Goal: Task Accomplishment & Management: Manage account settings

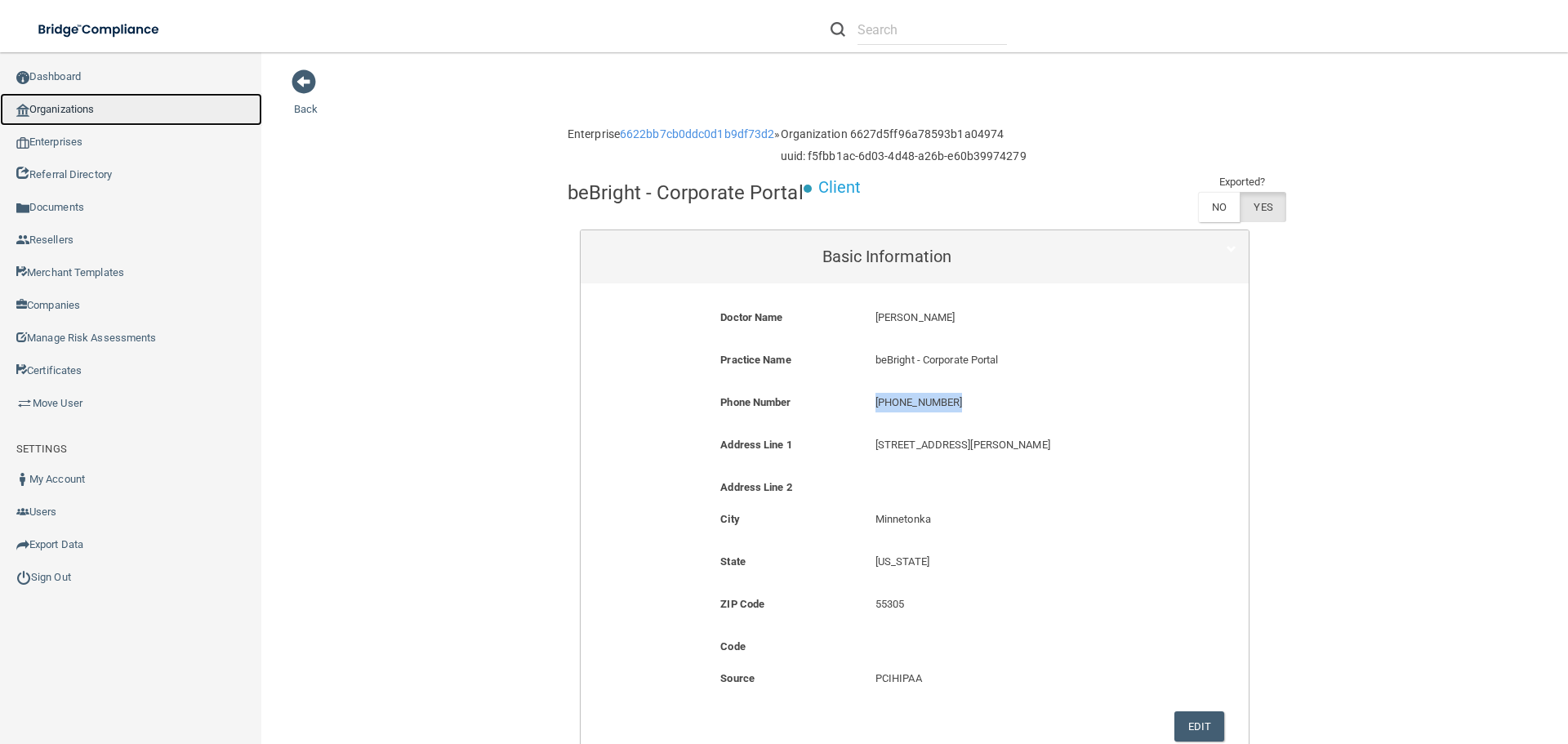
click at [136, 122] on link "Organizations" at bounding box center [131, 108] width 262 height 32
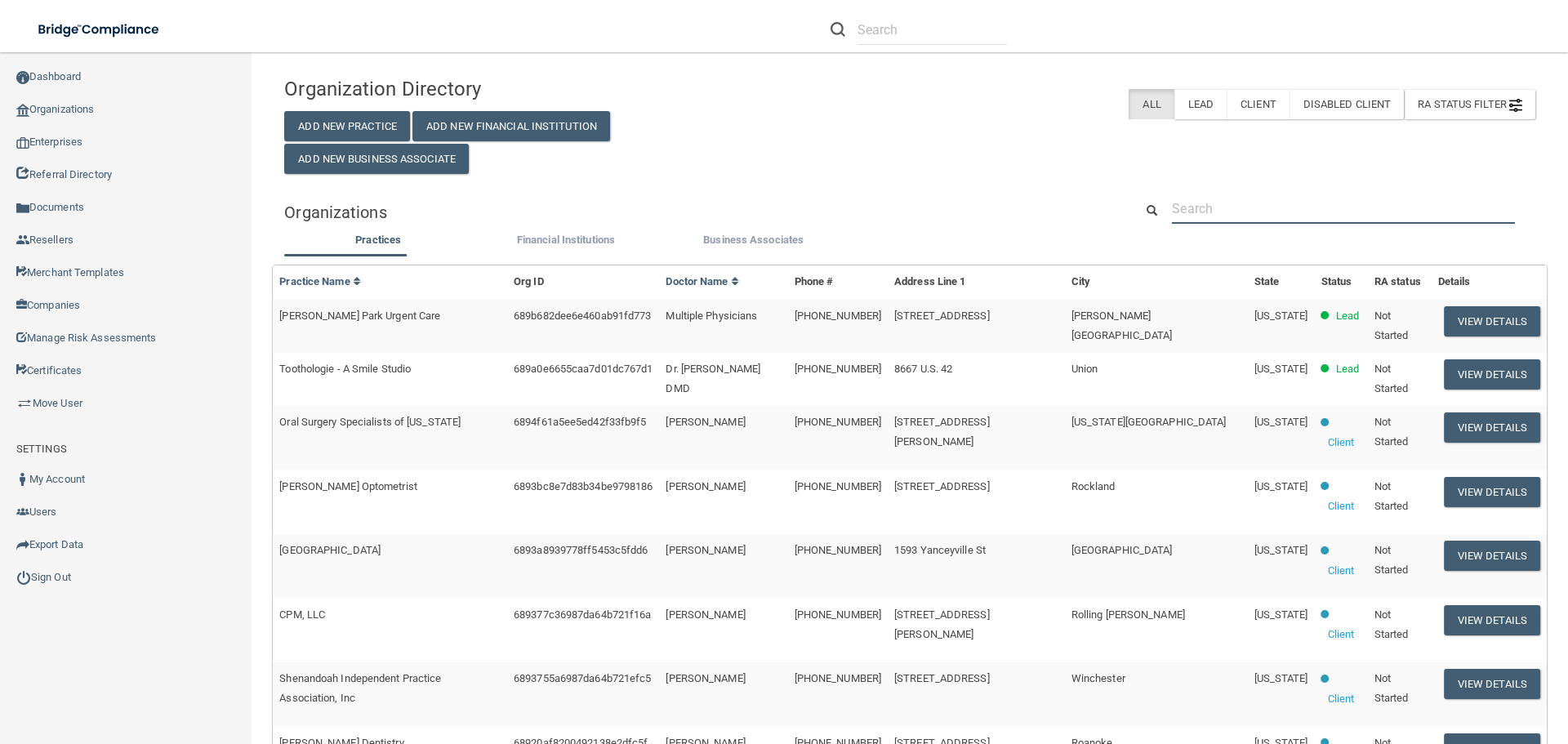
click at [1202, 210] on input "text" at bounding box center [1344, 208] width 343 height 31
paste input "[EMAIL_ADDRESS][DOMAIN_NAME]"
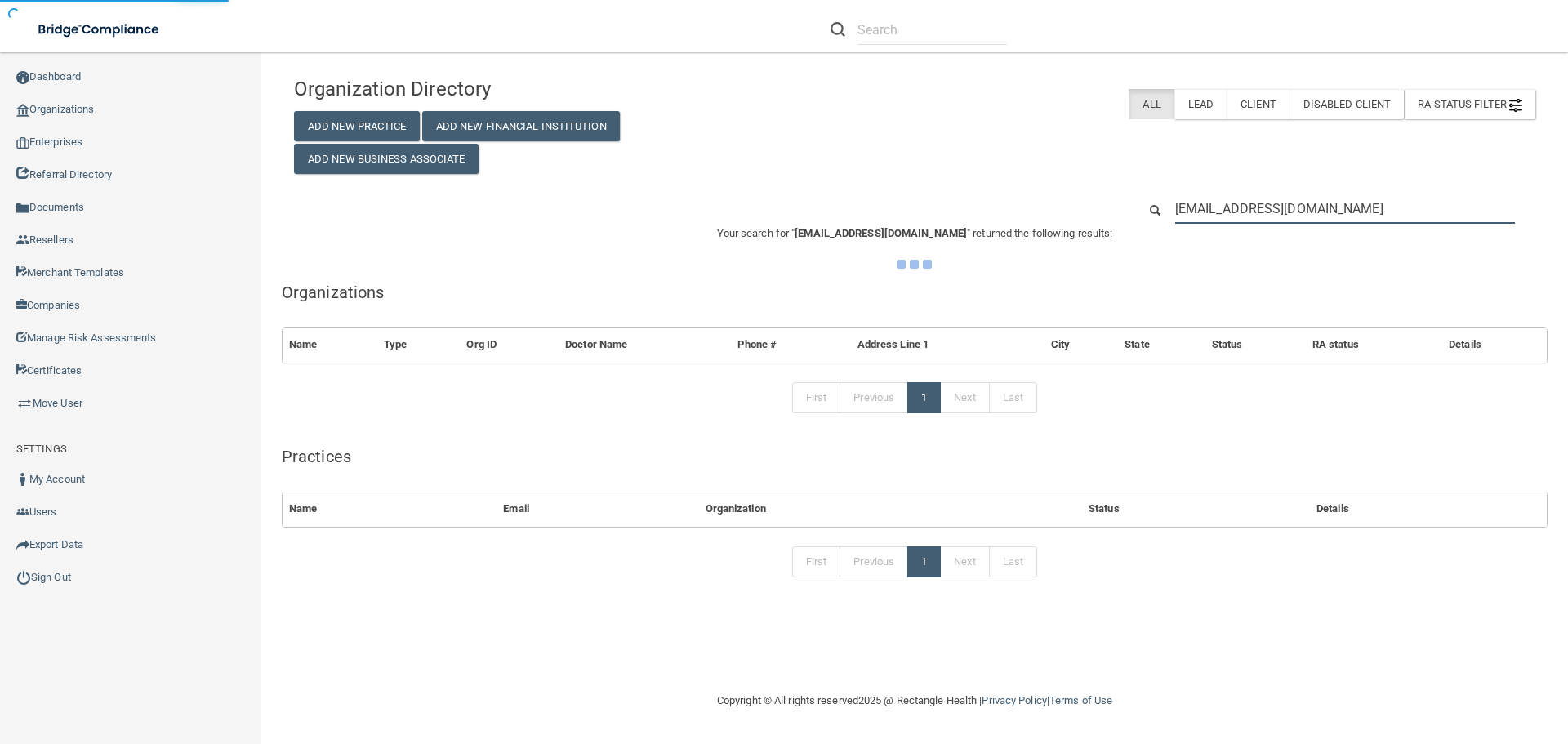
type input "[EMAIL_ADDRESS][DOMAIN_NAME]"
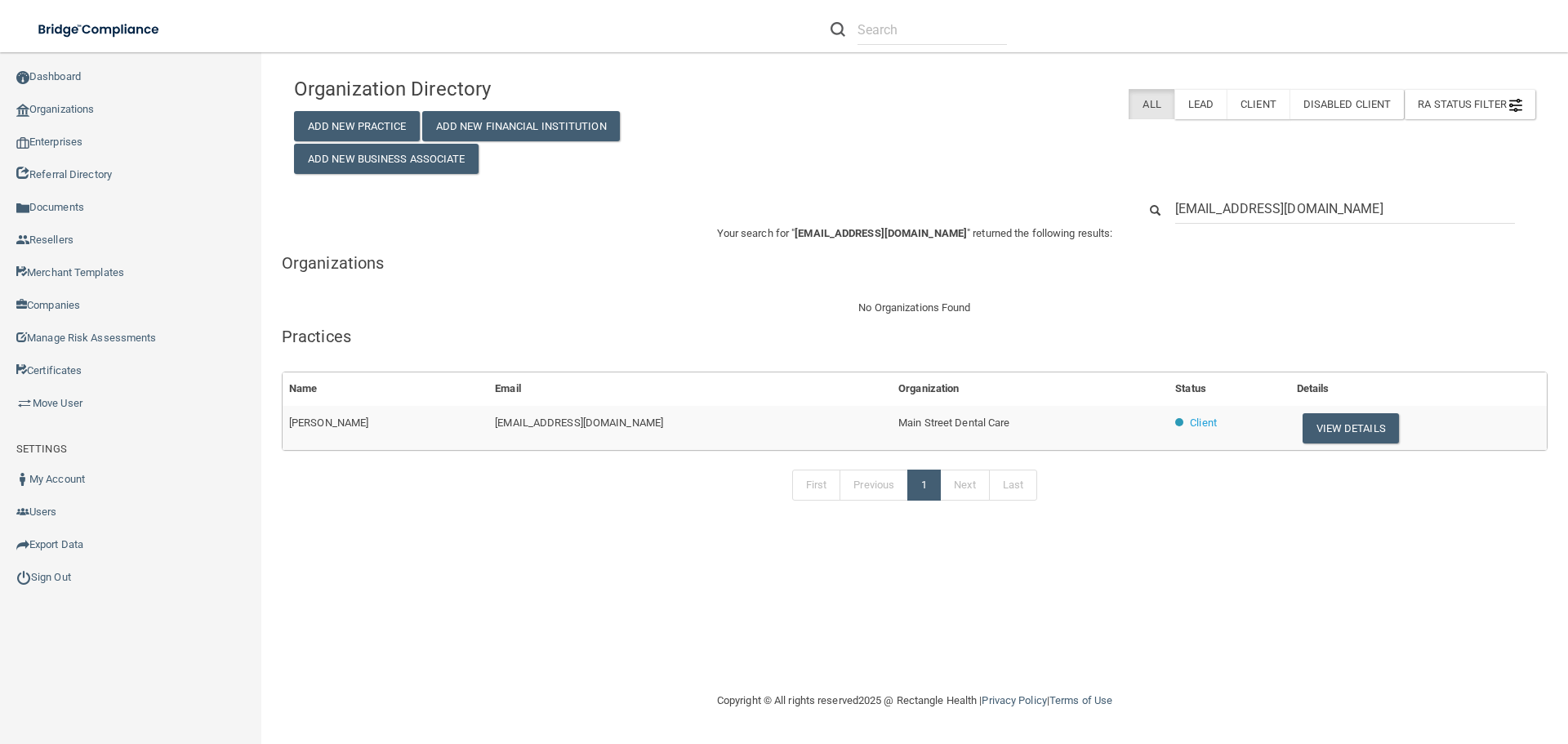
click at [899, 424] on span "Main Street Dental Care" at bounding box center [955, 422] width 111 height 12
copy tr "Main Street Dental Care"
click at [1218, 198] on input "[EMAIL_ADDRESS][DOMAIN_NAME]" at bounding box center [1345, 208] width 340 height 31
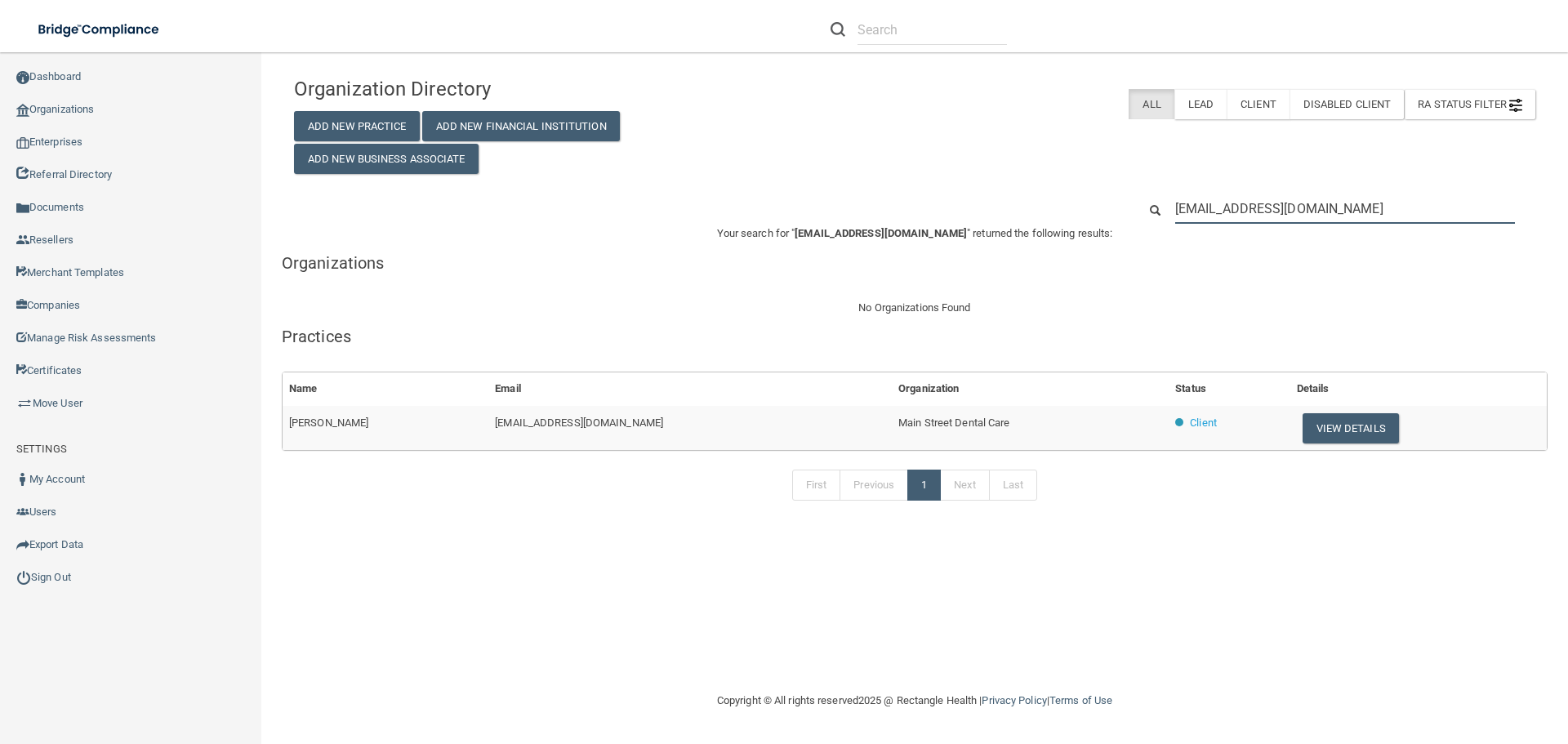
click at [1218, 198] on input "[EMAIL_ADDRESS][DOMAIN_NAME]" at bounding box center [1345, 208] width 340 height 31
click at [1336, 431] on button "View Details" at bounding box center [1351, 428] width 96 height 31
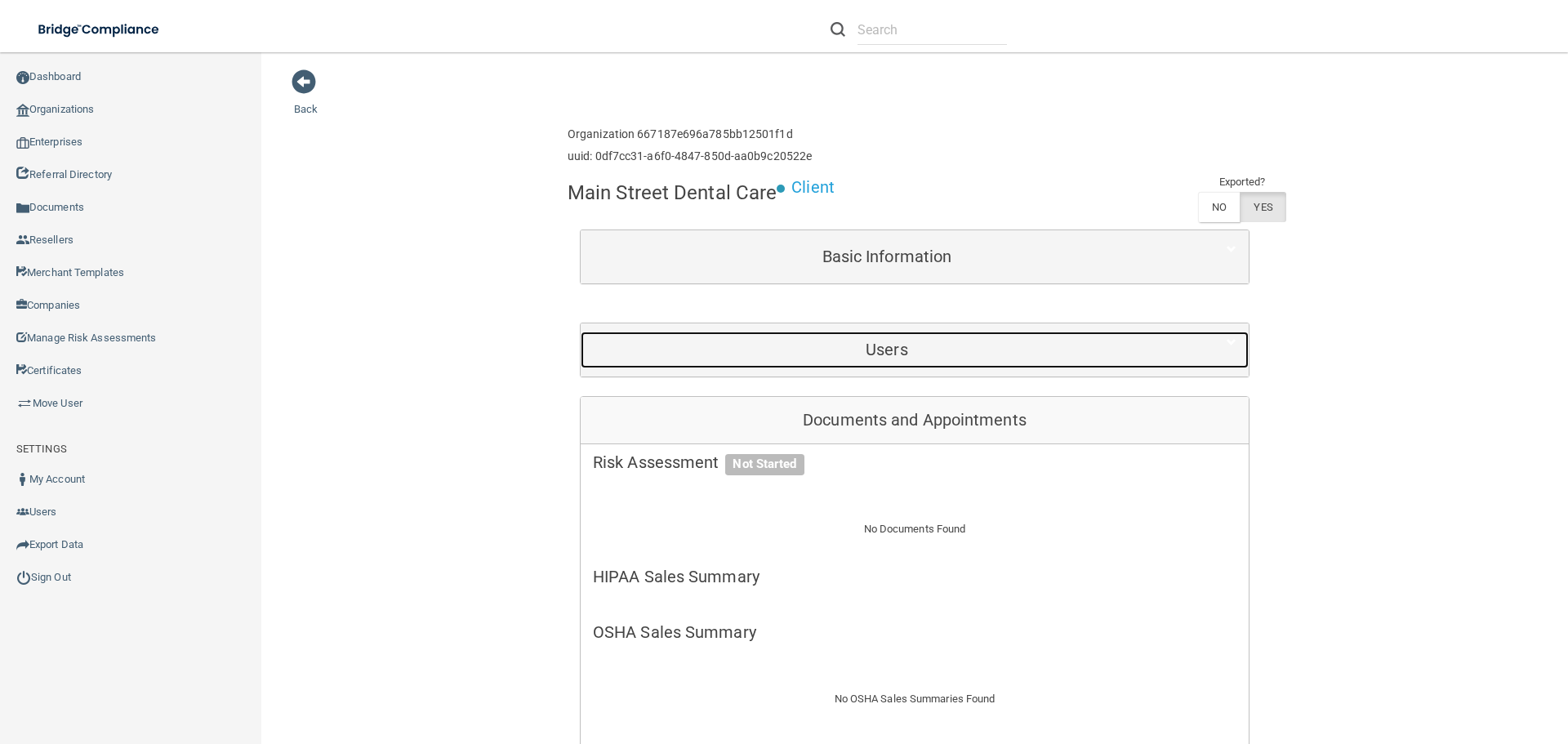
click at [761, 360] on div "Users" at bounding box center [887, 350] width 613 height 37
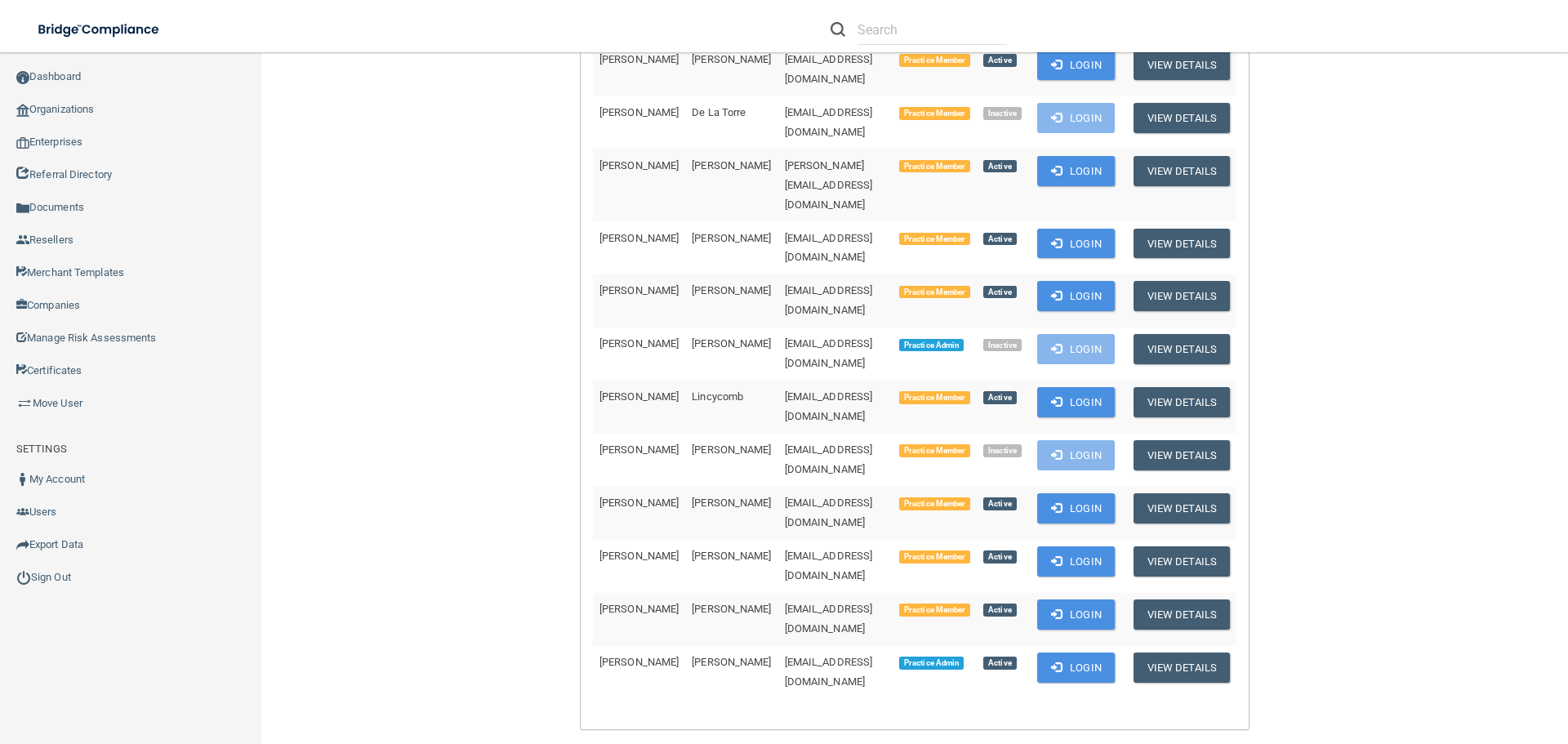
scroll to position [653, 0]
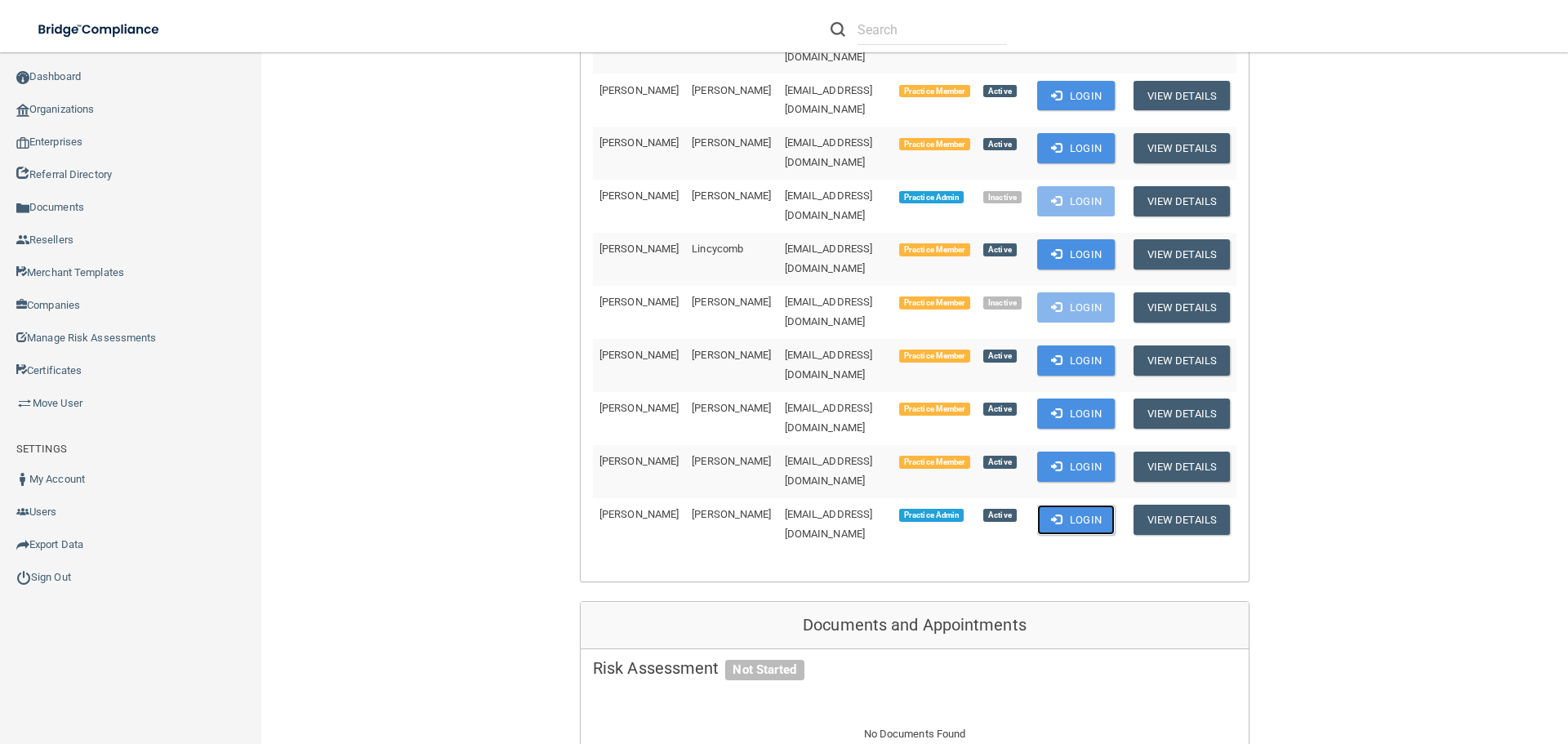
click at [1081, 505] on button "Login" at bounding box center [1076, 520] width 78 height 31
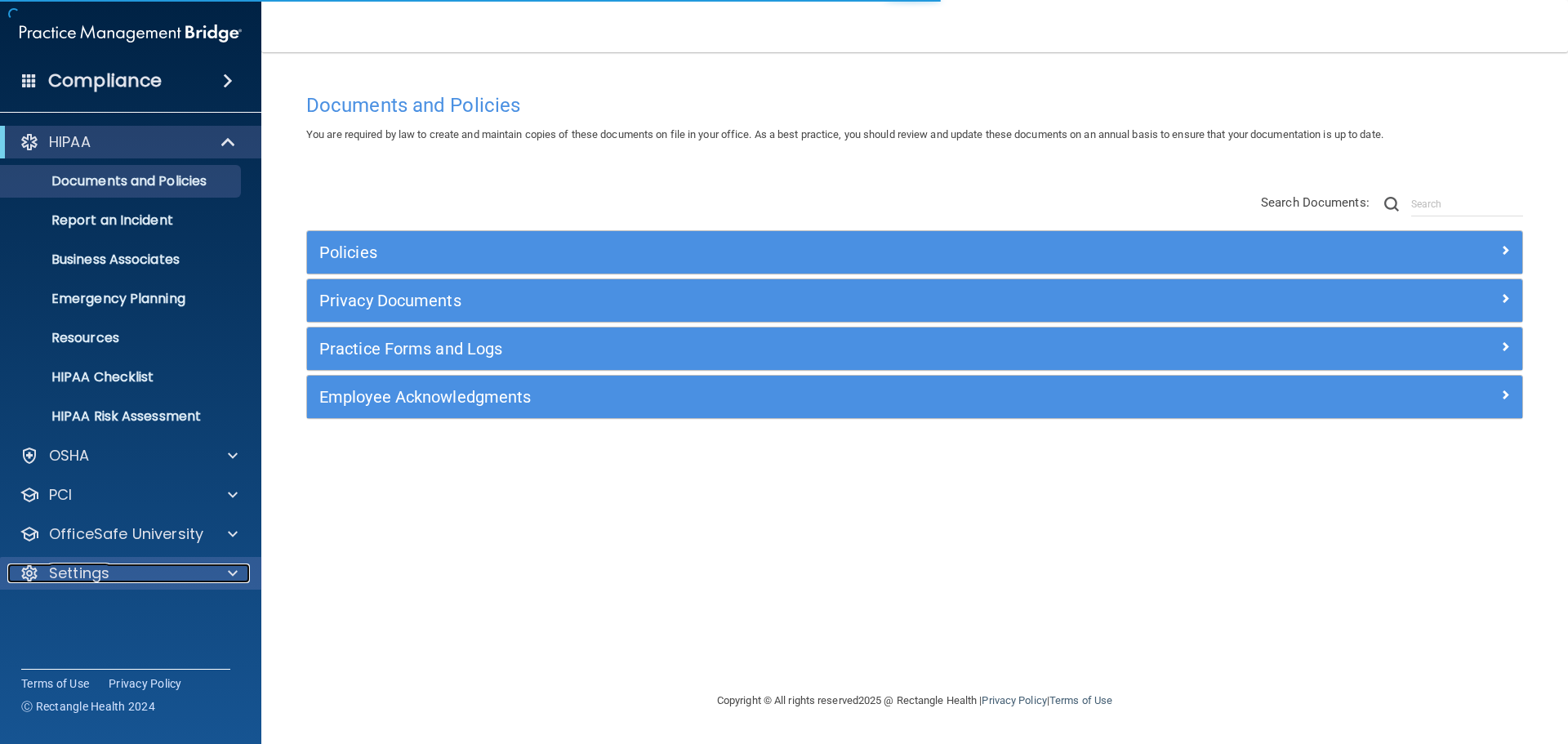
click at [165, 568] on div "Settings" at bounding box center [108, 573] width 203 height 19
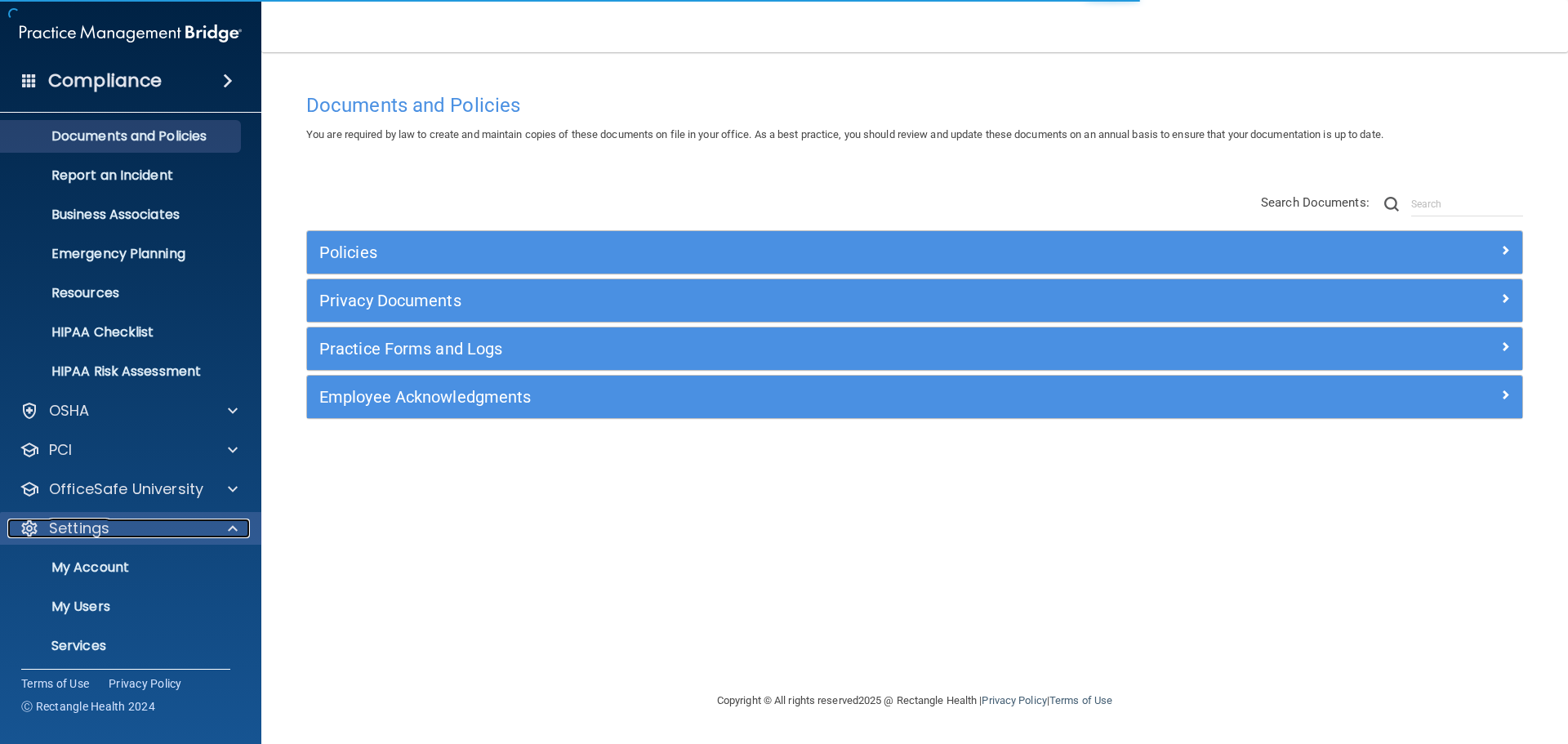
scroll to position [91, 0]
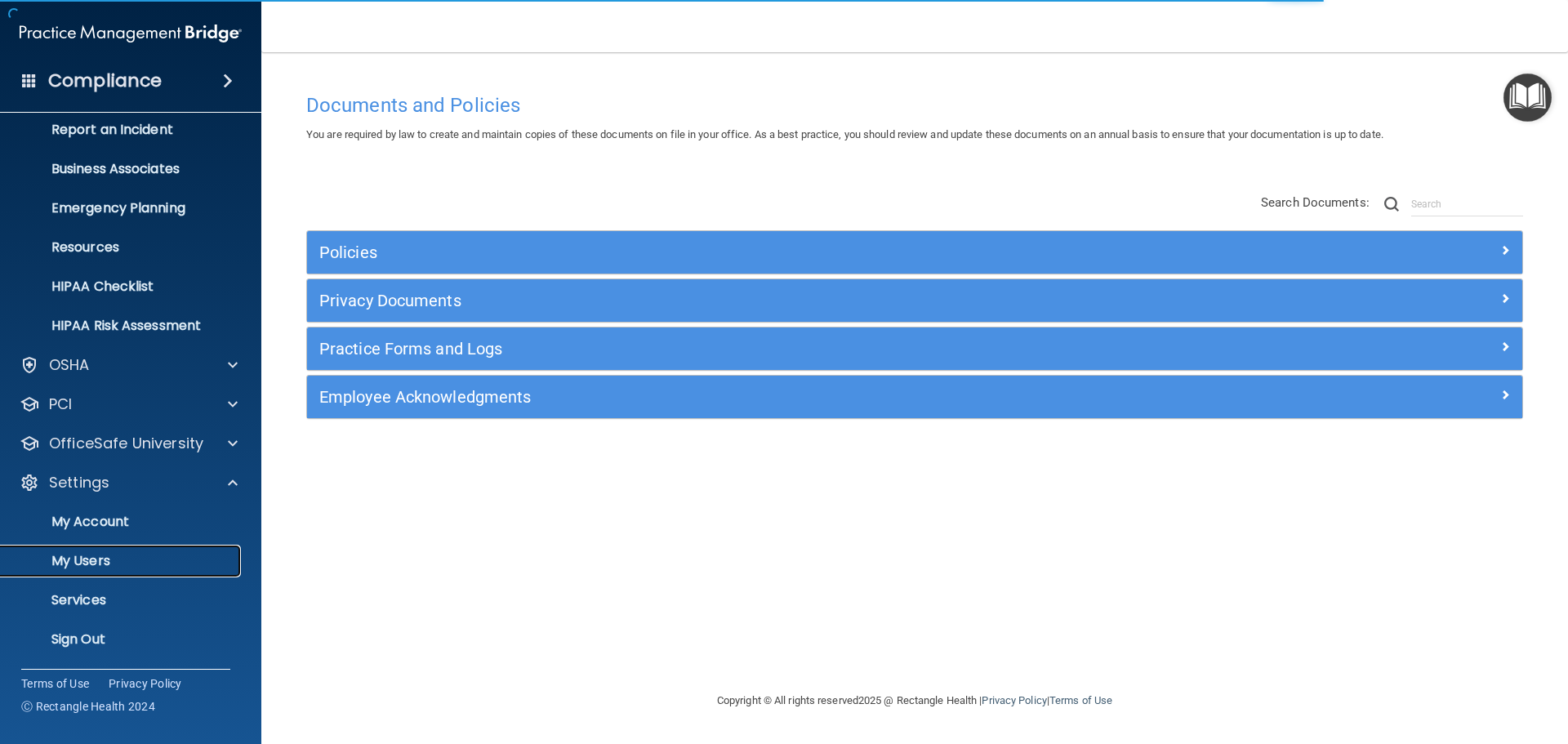
click at [114, 562] on p "My Users" at bounding box center [121, 561] width 223 height 17
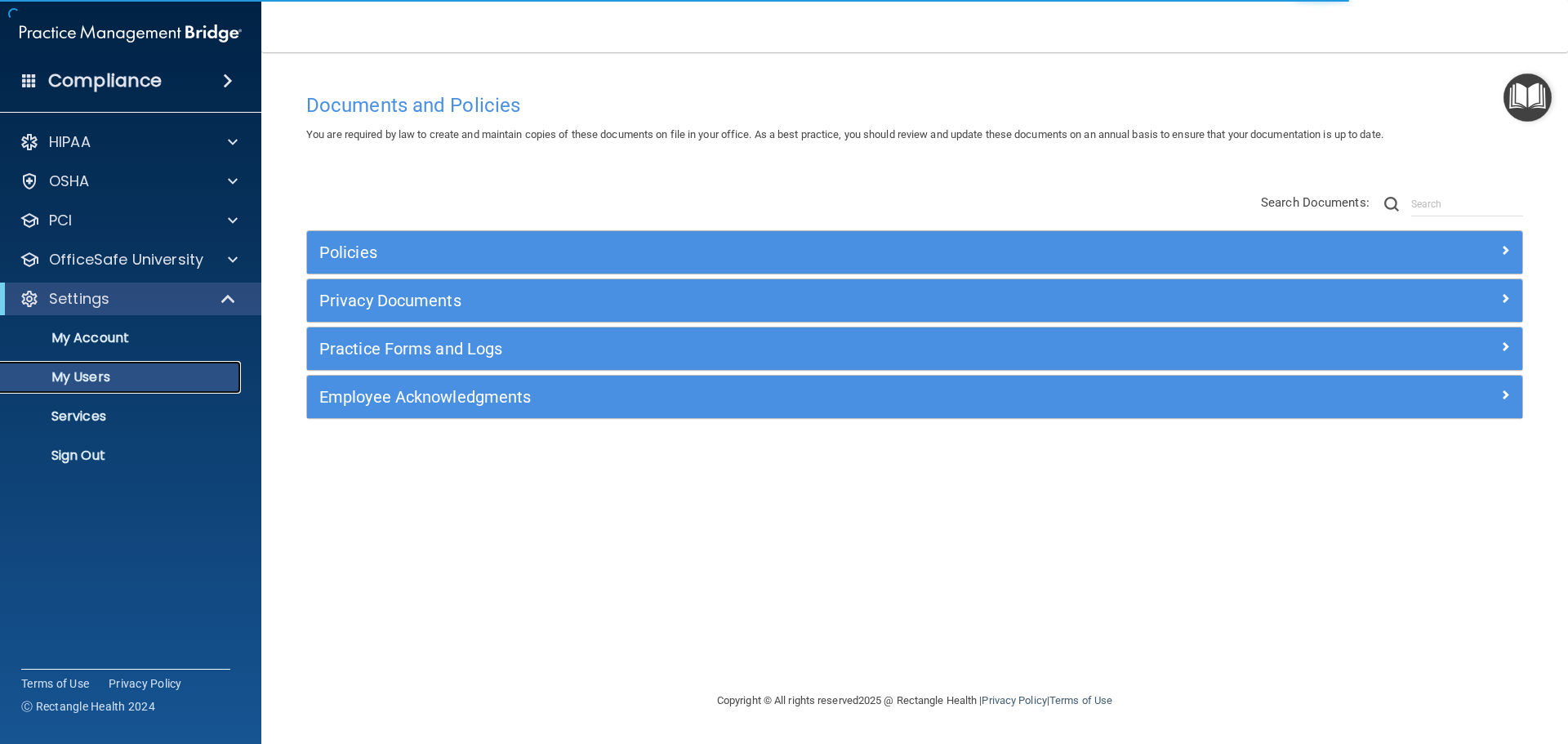
select select "20"
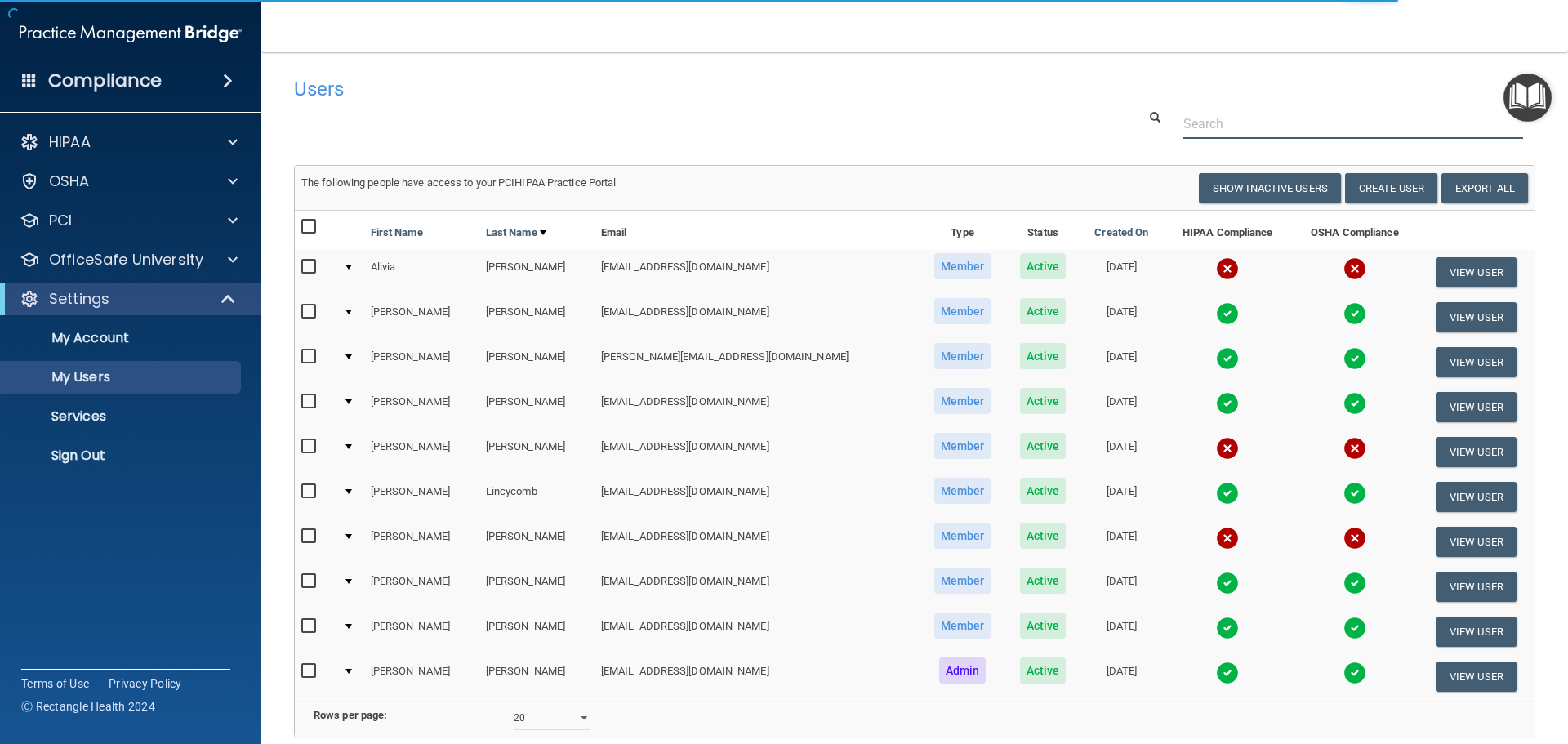
click at [1209, 121] on input "text" at bounding box center [1353, 123] width 340 height 31
paste input "[EMAIL_ADDRESS][DOMAIN_NAME]"
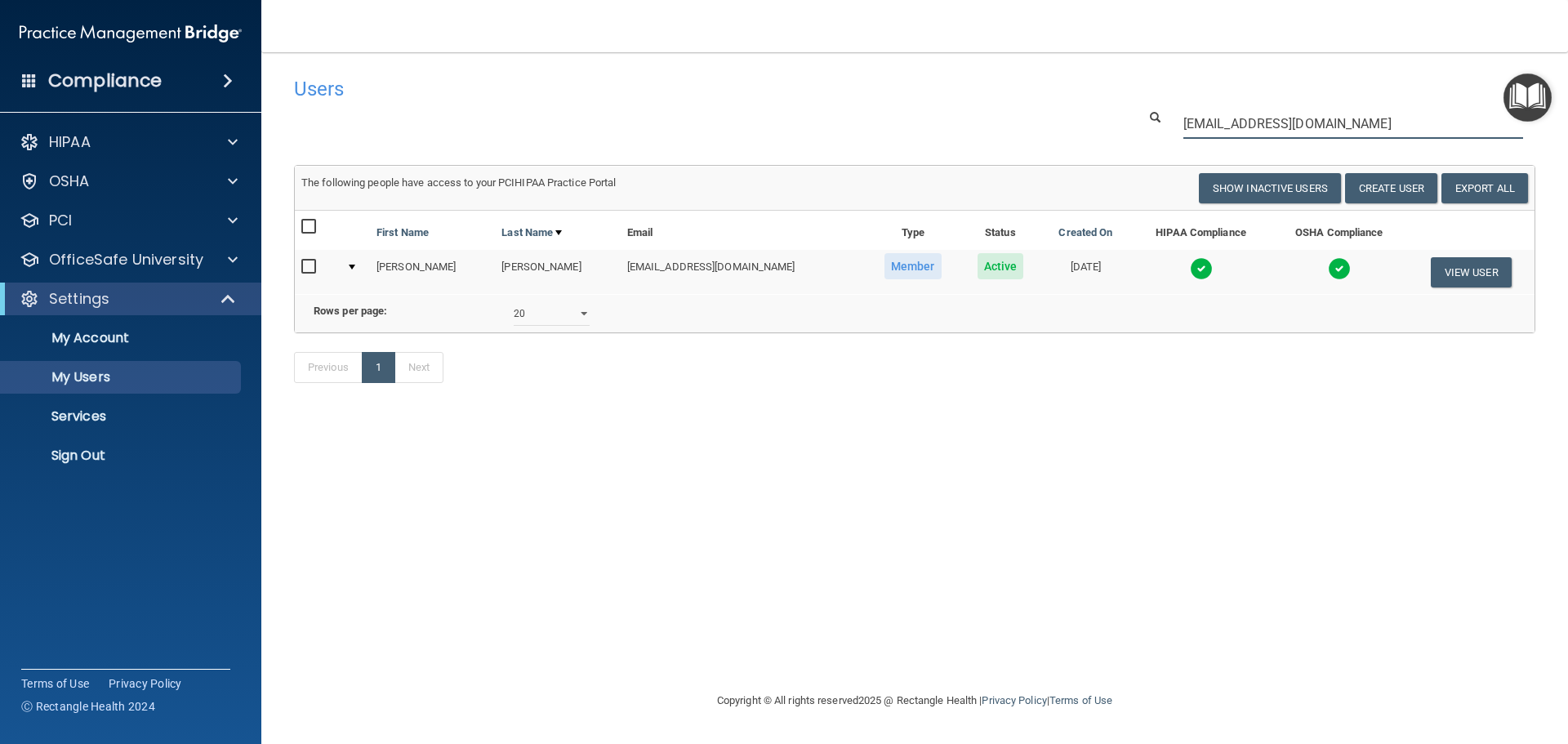
type input "[EMAIL_ADDRESS][DOMAIN_NAME]"
click at [1190, 273] on img at bounding box center [1201, 269] width 23 height 23
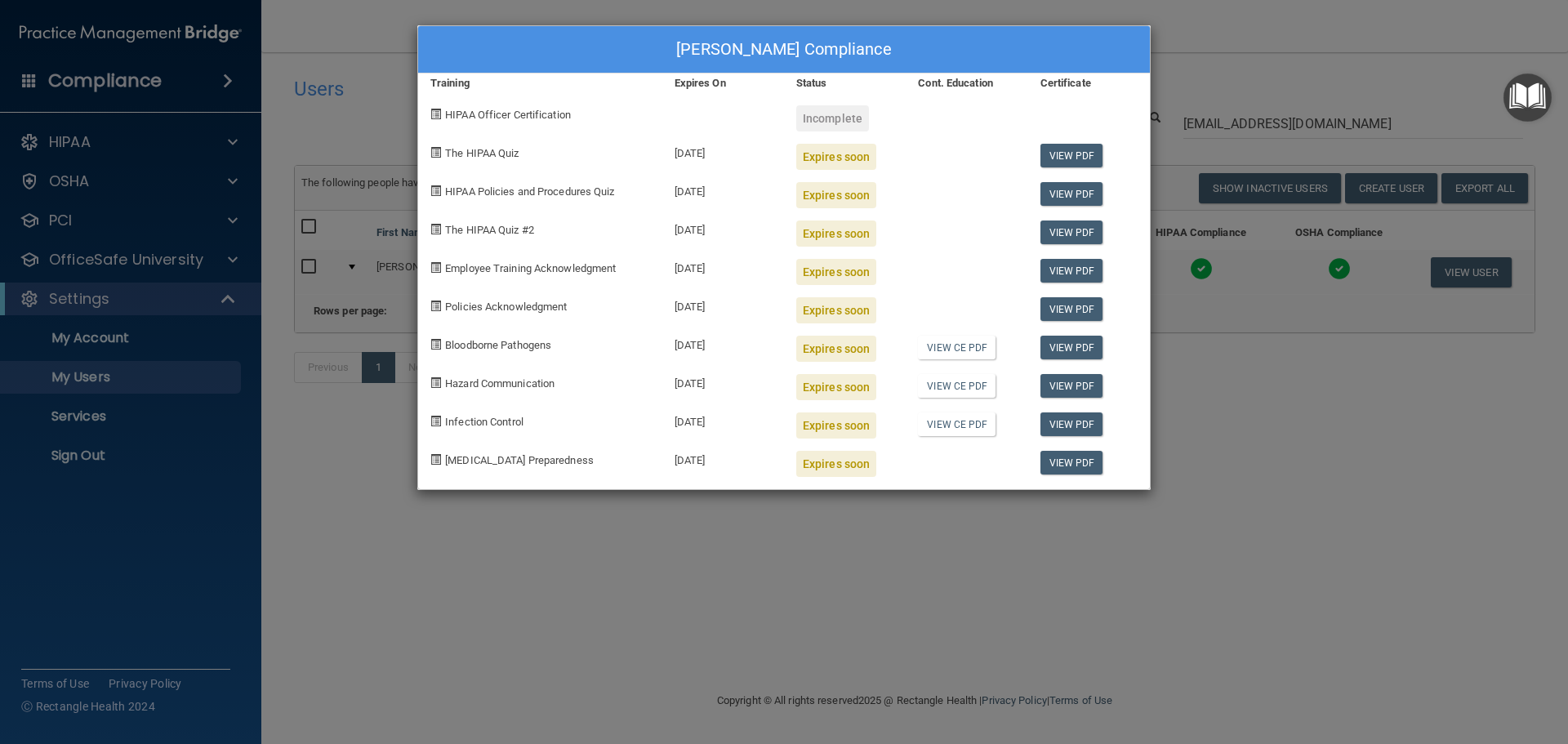
click at [1214, 443] on div "[PERSON_NAME] Compliance Training Expires On Status Cont. Education Certificate…" at bounding box center [784, 372] width 1568 height 744
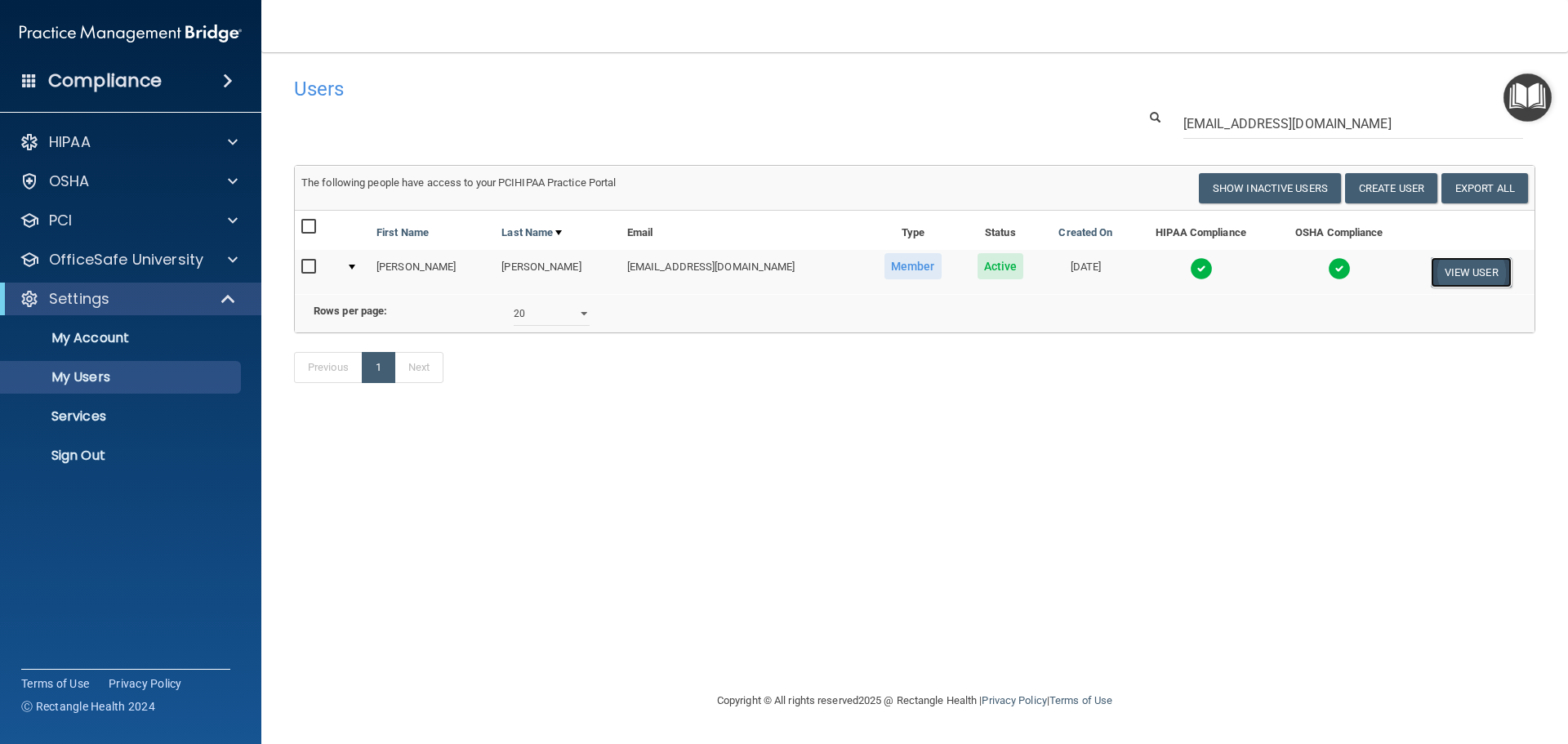
click at [1461, 265] on button "View User" at bounding box center [1471, 272] width 81 height 31
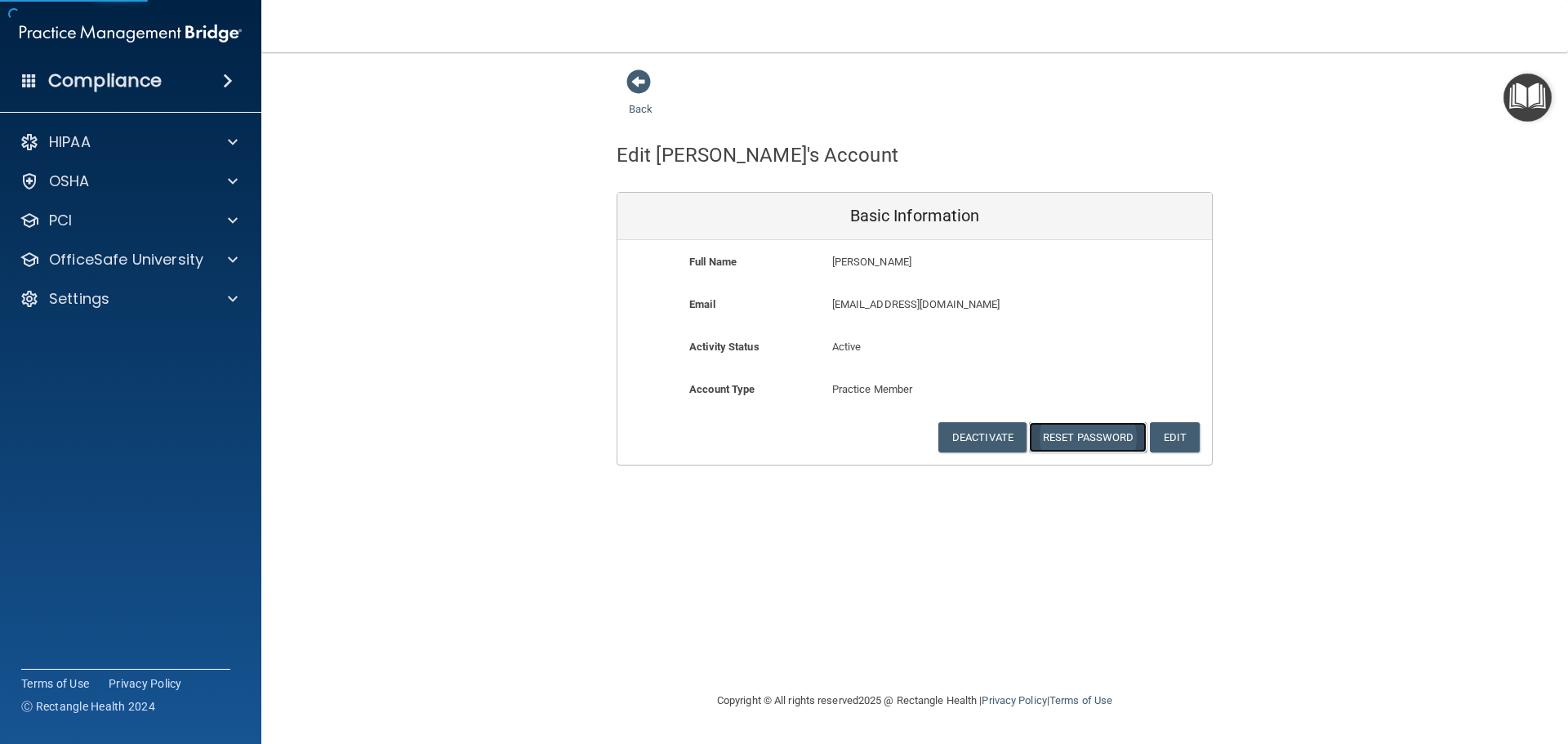
click at [1074, 441] on button "Reset Password" at bounding box center [1088, 437] width 118 height 31
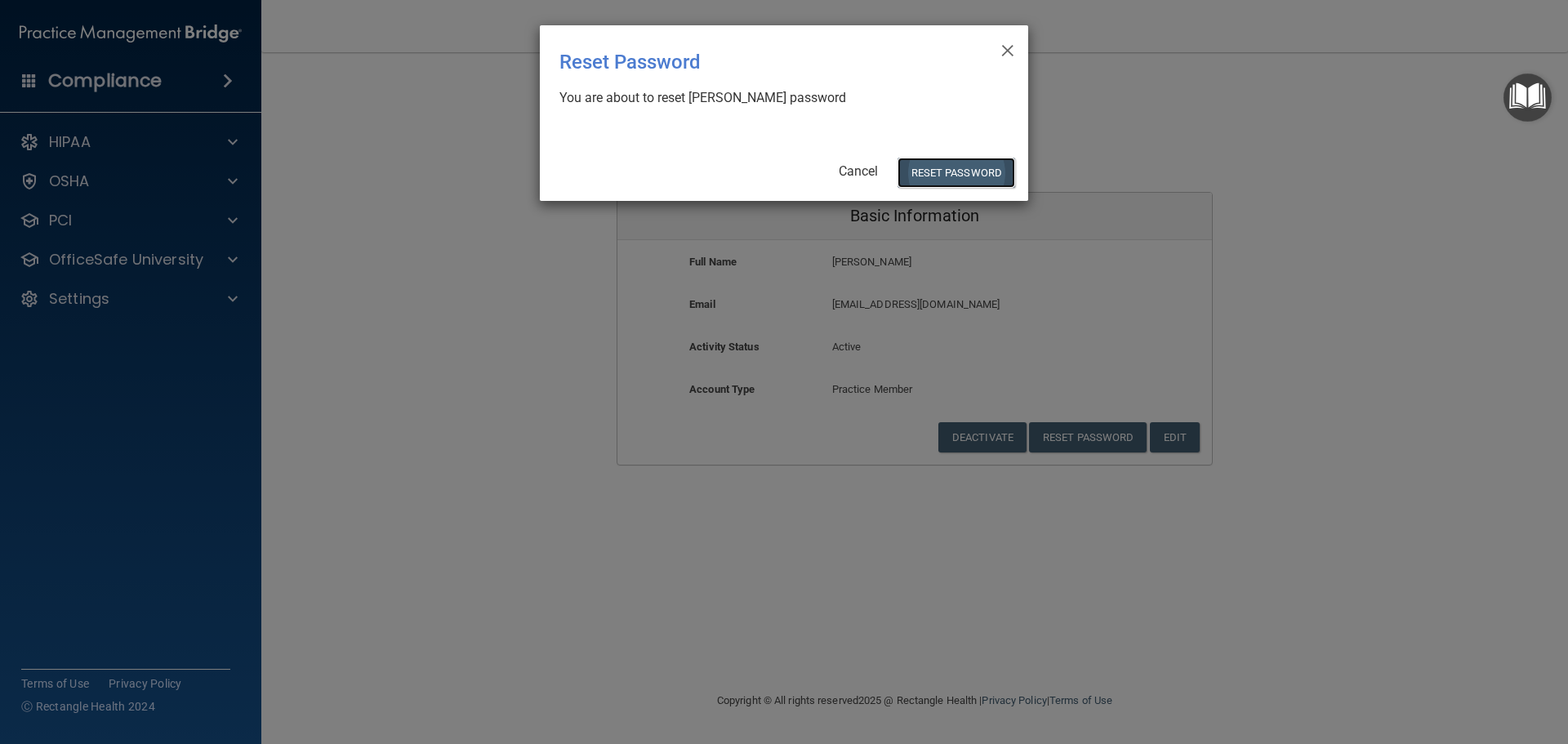
click at [933, 170] on button "Reset Password" at bounding box center [956, 172] width 118 height 31
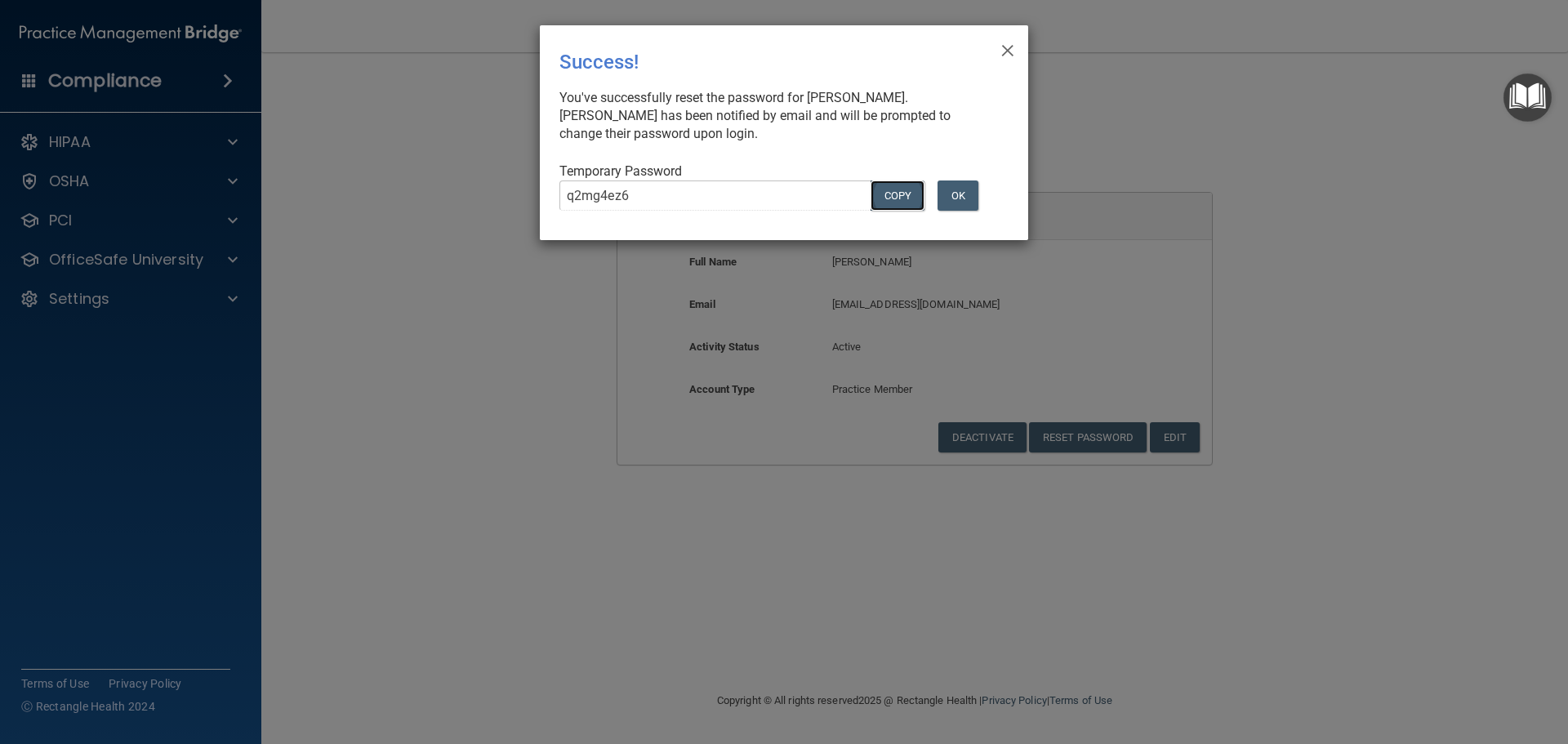
click at [893, 203] on button "COPY" at bounding box center [898, 195] width 54 height 31
click at [1097, 122] on div "× Close Success! You've successfully reset the password for [PERSON_NAME]. [PER…" at bounding box center [784, 372] width 1568 height 744
